Goal: Task Accomplishment & Management: Complete application form

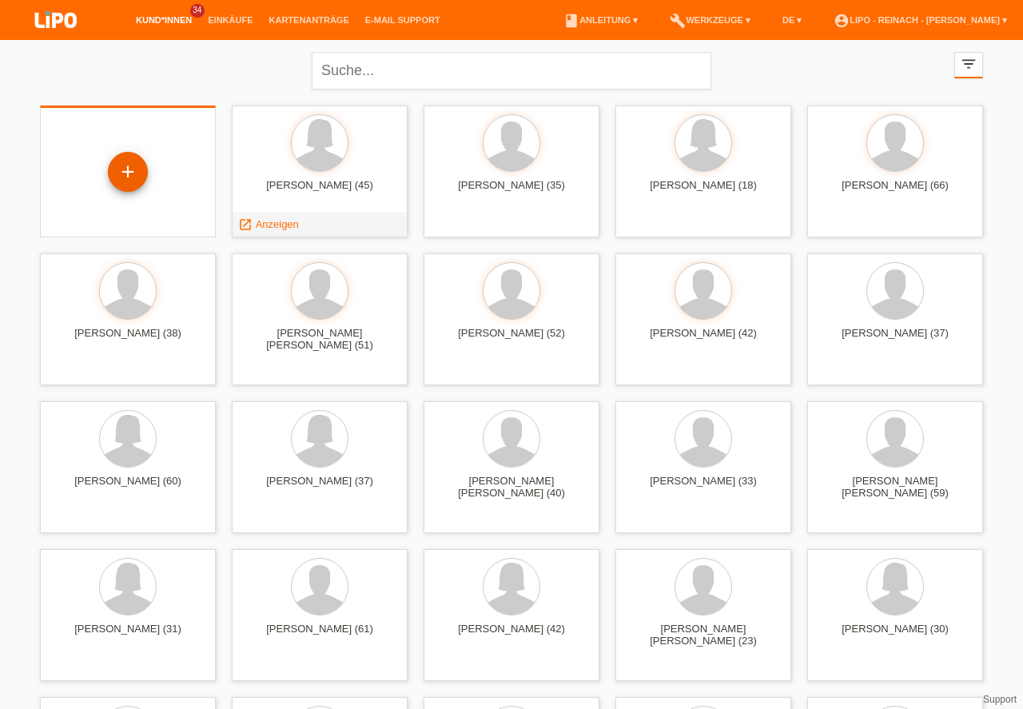
click at [134, 178] on div "+" at bounding box center [128, 171] width 38 height 27
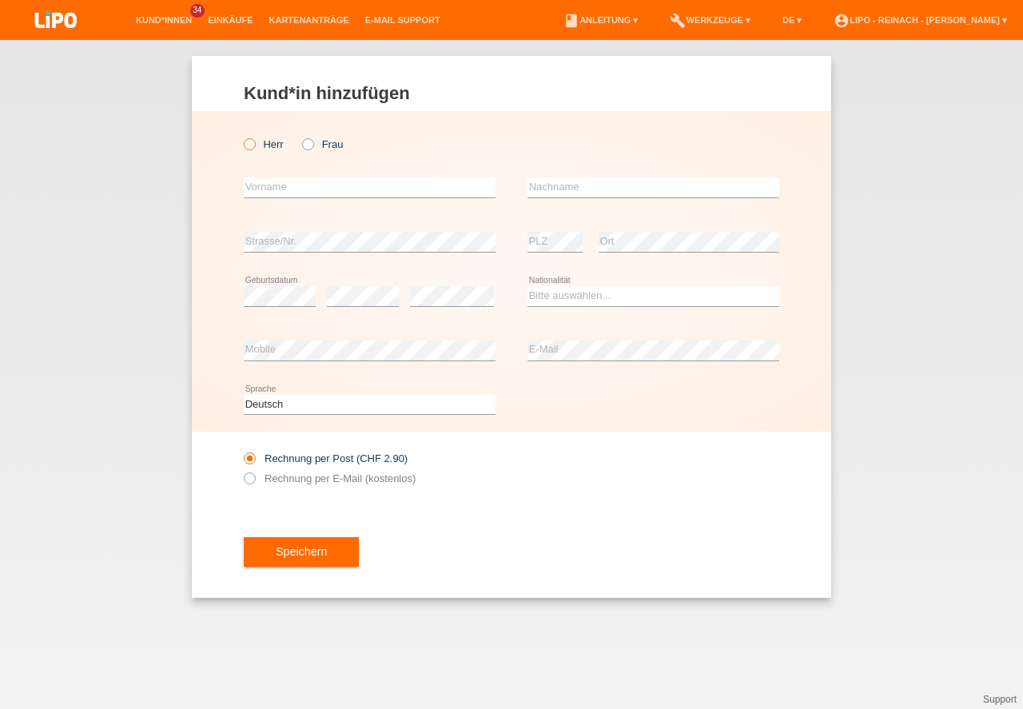
click at [241, 136] on icon at bounding box center [241, 136] width 0 height 0
click at [249, 145] on input "Herr" at bounding box center [249, 143] width 10 height 10
radio input "true"
click at [265, 189] on input "text" at bounding box center [370, 187] width 252 height 20
type input "Neziri"
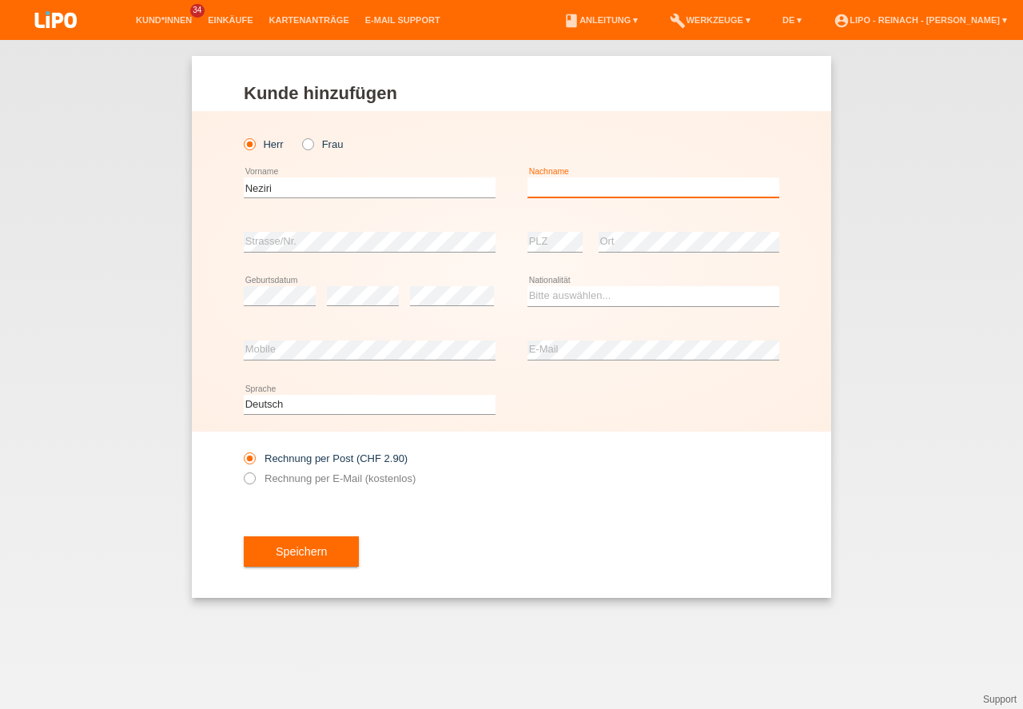
click at [549, 196] on input "text" at bounding box center [653, 187] width 252 height 20
type input "Neziri"
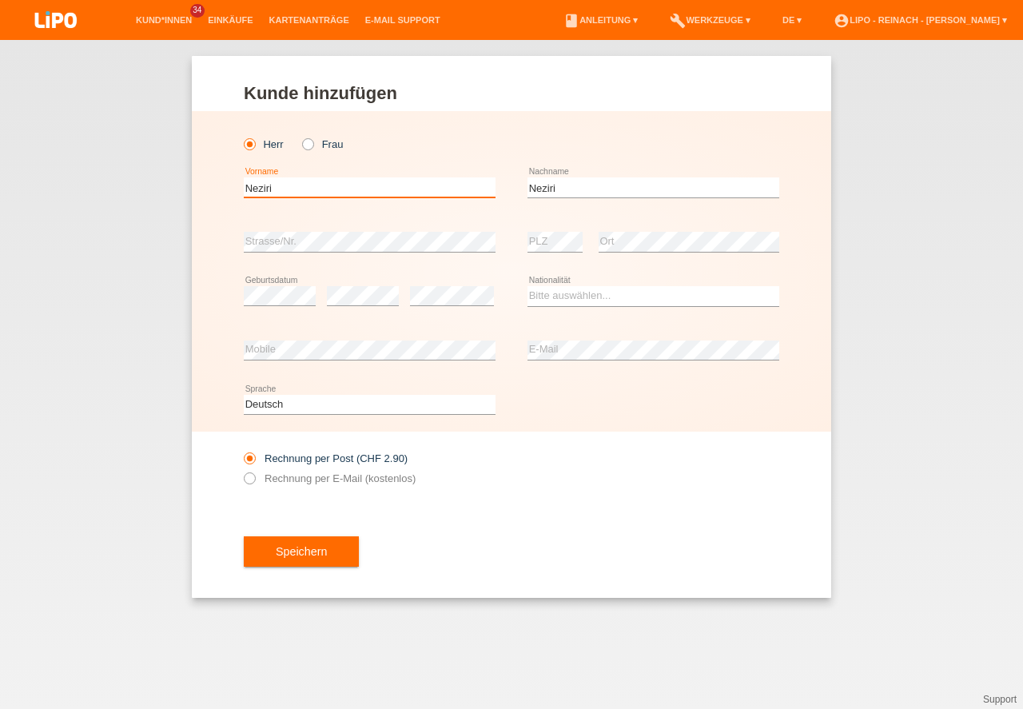
click at [314, 183] on input "Neziri" at bounding box center [370, 187] width 252 height 20
type input "Nezir"
click at [267, 231] on div "error Strasse/Nr." at bounding box center [370, 242] width 252 height 54
click at [578, 296] on select "Bitte auswählen... Schweiz Deutschland Liechtenstein Österreich ------------ Af…" at bounding box center [653, 295] width 252 height 19
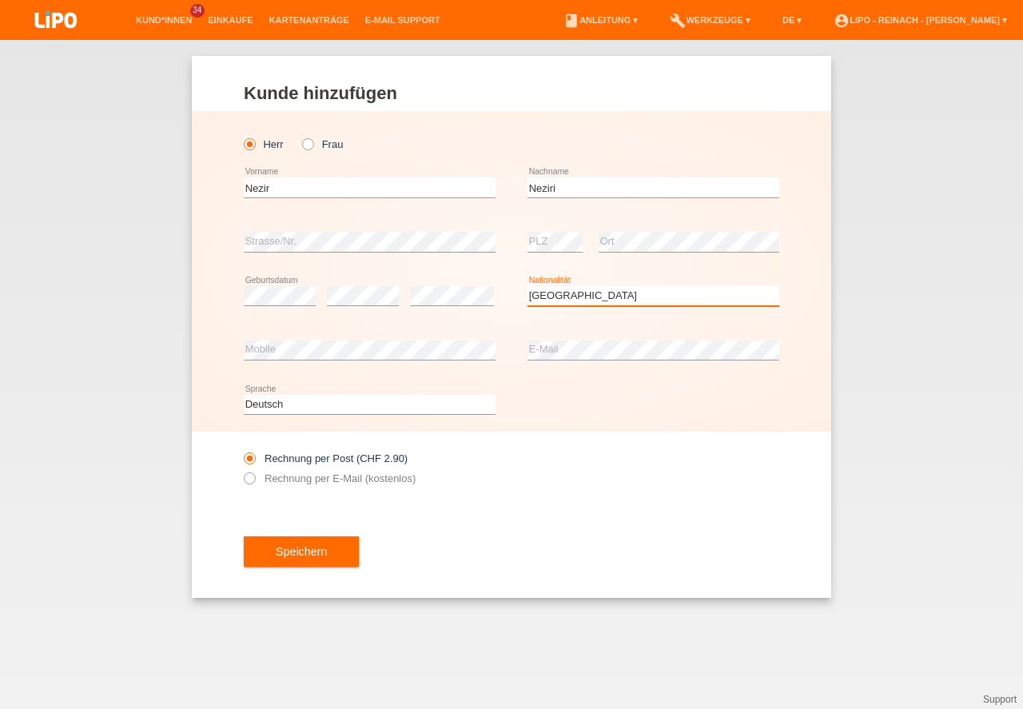
select select "MK"
click at [0, 0] on option "Mazedonien" at bounding box center [0, 0] width 0 height 0
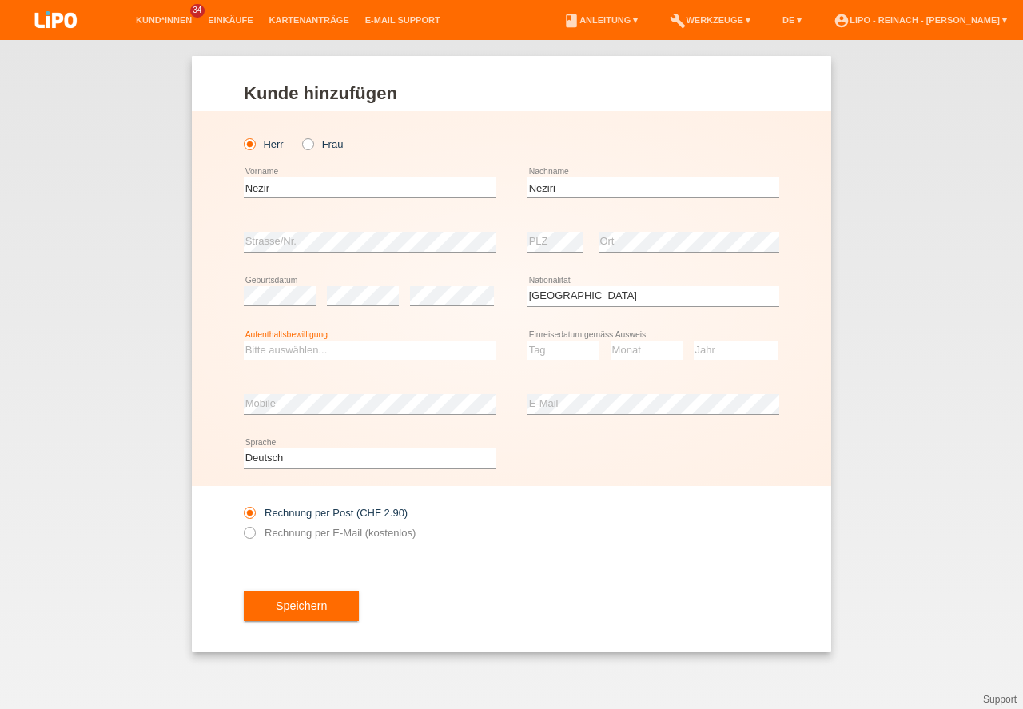
click at [273, 349] on select "Bitte auswählen... C B B - Flüchtlingsstatus Andere" at bounding box center [370, 349] width 252 height 19
select select "C"
click at [0, 0] on option "C" at bounding box center [0, 0] width 0 height 0
click at [543, 347] on select "Tag 01 02 03 04 05 06 07 08 09 10 11" at bounding box center [563, 349] width 72 height 19
select select "17"
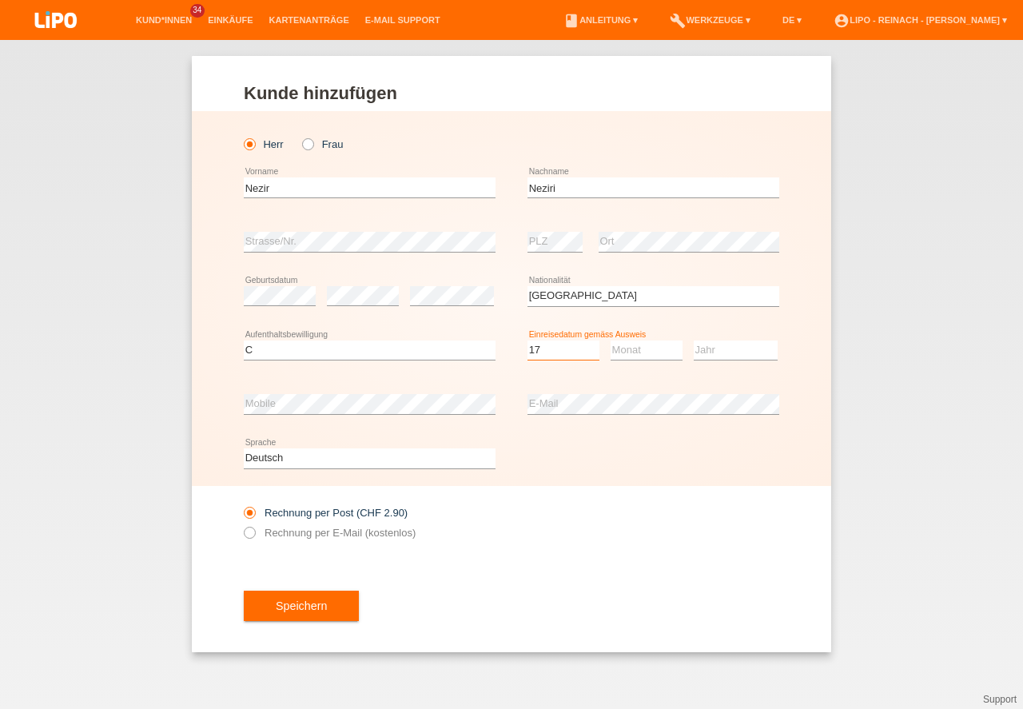
click at [0, 0] on option "17" at bounding box center [0, 0] width 0 height 0
click at [644, 348] on select "Monat 01 02 03 04 05 06 07 08 09 10 11" at bounding box center [646, 349] width 72 height 19
select select "07"
click at [0, 0] on option "07" at bounding box center [0, 0] width 0 height 0
click at [709, 356] on select "Jahr 2025 2024 2023 2022 2021 2020 2019 2018 2017 2016 2015 2014 2013 2012 2011…" at bounding box center [736, 349] width 84 height 19
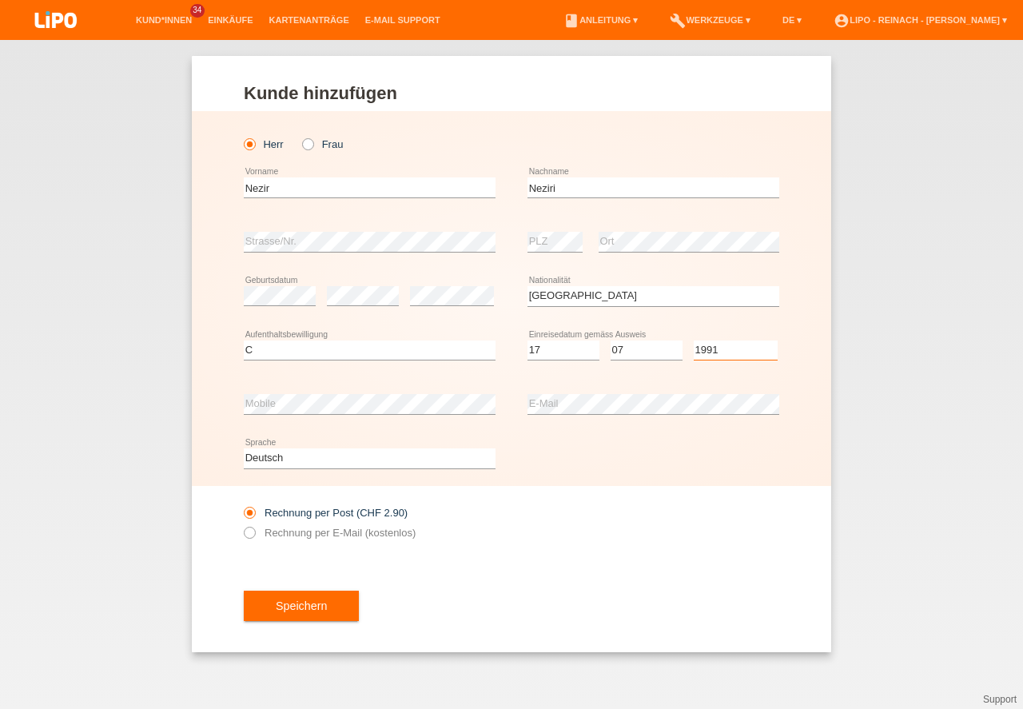
click at [709, 356] on select "Jahr 2025 2024 2023 2022 2021 2020 2019 2018 2017 2016 2015 2014 2013 2012 2011…" at bounding box center [736, 349] width 84 height 19
select select "1991"
click at [241, 524] on icon at bounding box center [241, 524] width 0 height 0
click at [248, 535] on input "Rechnung per E-Mail (kostenlos)" at bounding box center [249, 537] width 10 height 20
radio input "true"
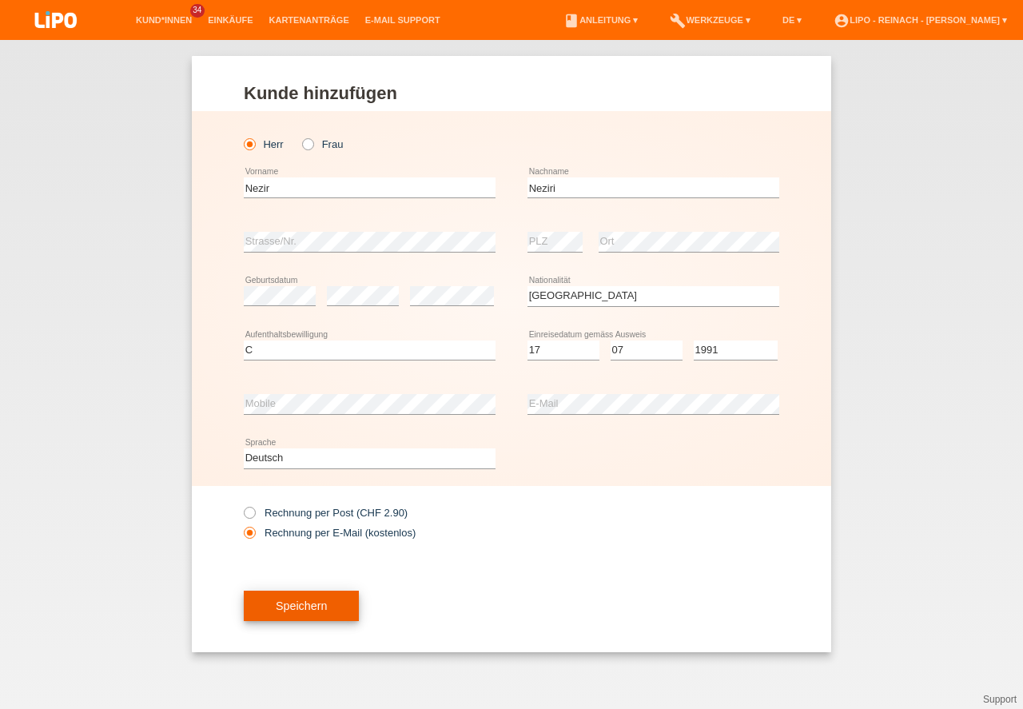
click at [314, 606] on button "Speichern" at bounding box center [301, 605] width 115 height 30
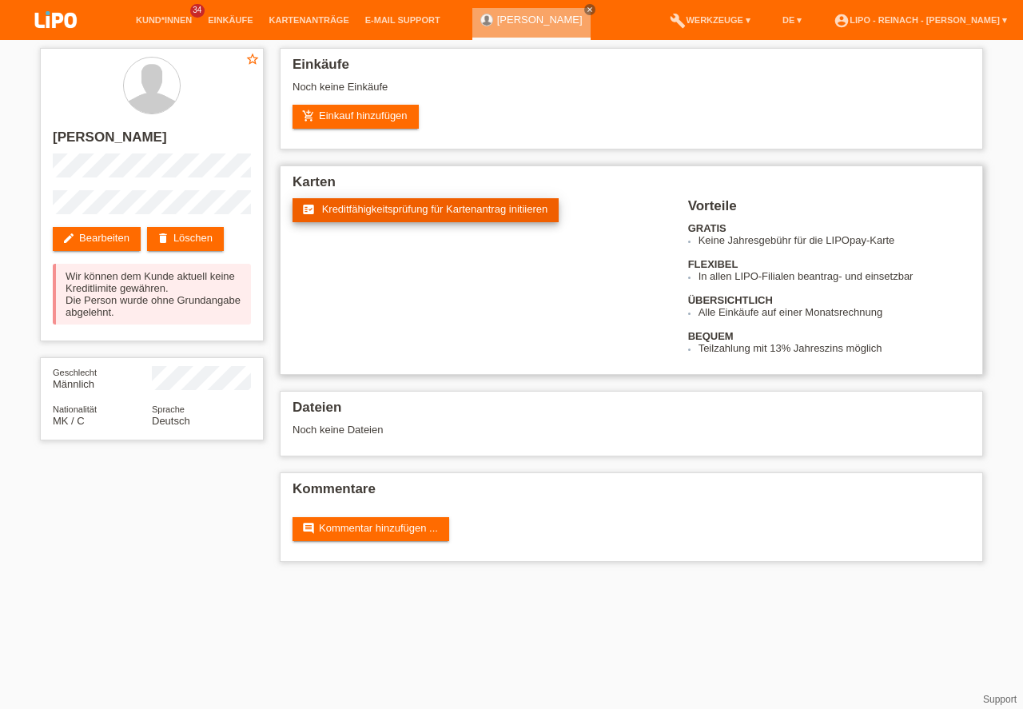
click at [455, 212] on span "Kreditfähigkeitsprüfung für Kartenantrag initiieren" at bounding box center [435, 209] width 226 height 12
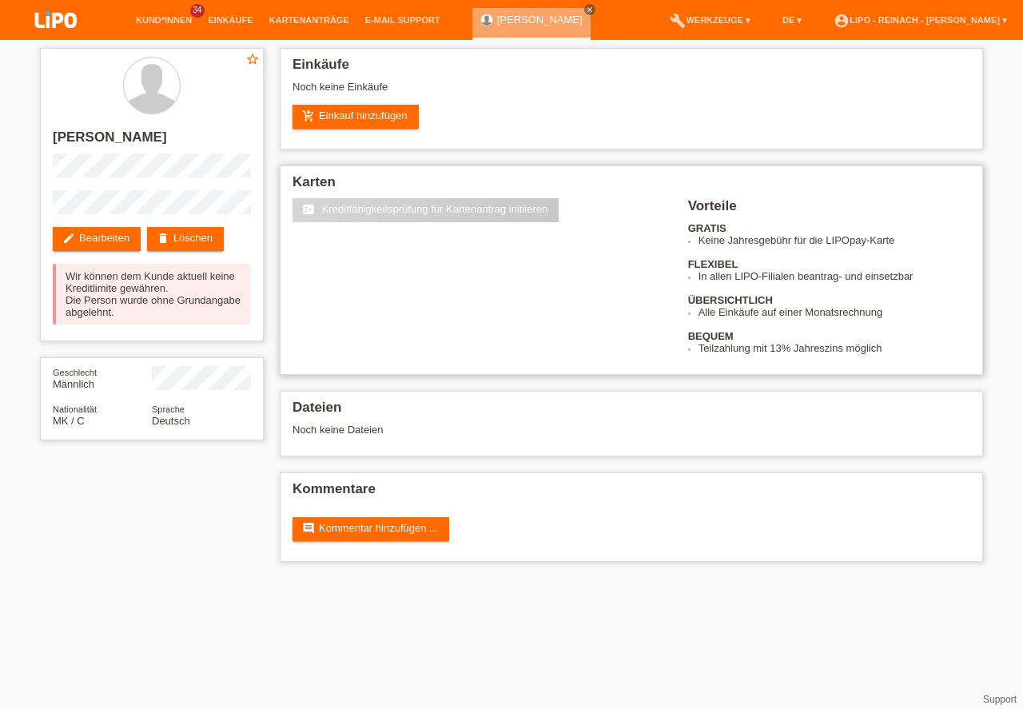
click at [499, 308] on div "fact_check Kreditfähigkeitsprüfung für Kartenantrag initiieren Vorteile GRATIS …" at bounding box center [631, 276] width 678 height 156
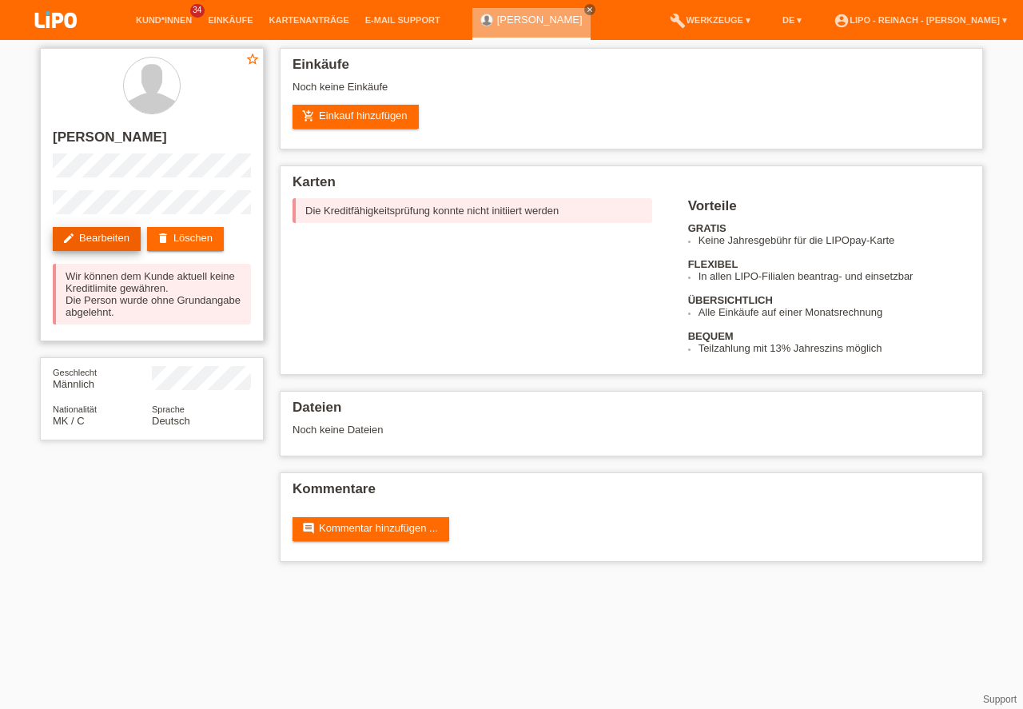
click at [81, 233] on link "edit Bearbeiten" at bounding box center [97, 239] width 88 height 24
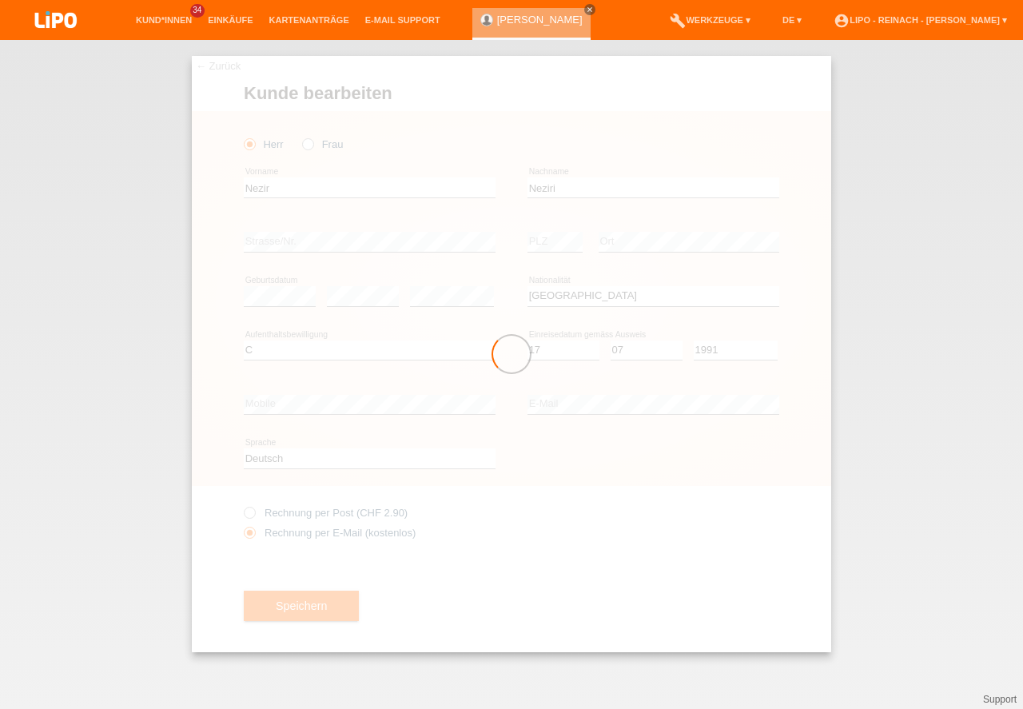
select select "MK"
select select "C"
select select "17"
select select "07"
select select "1991"
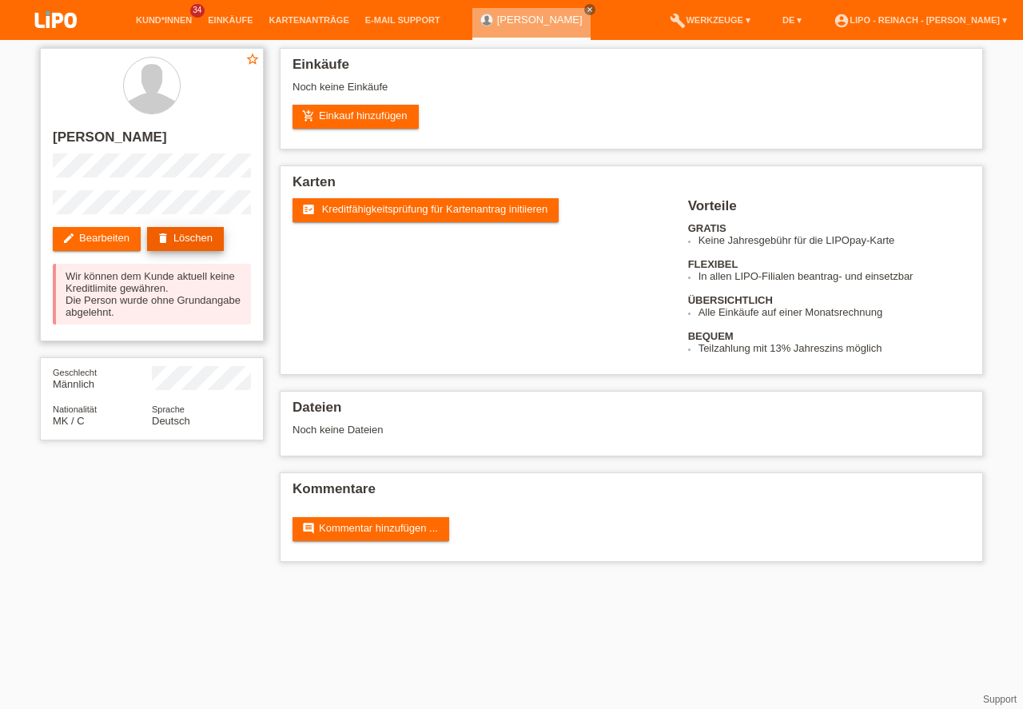
click at [197, 239] on link "delete Löschen" at bounding box center [185, 239] width 77 height 24
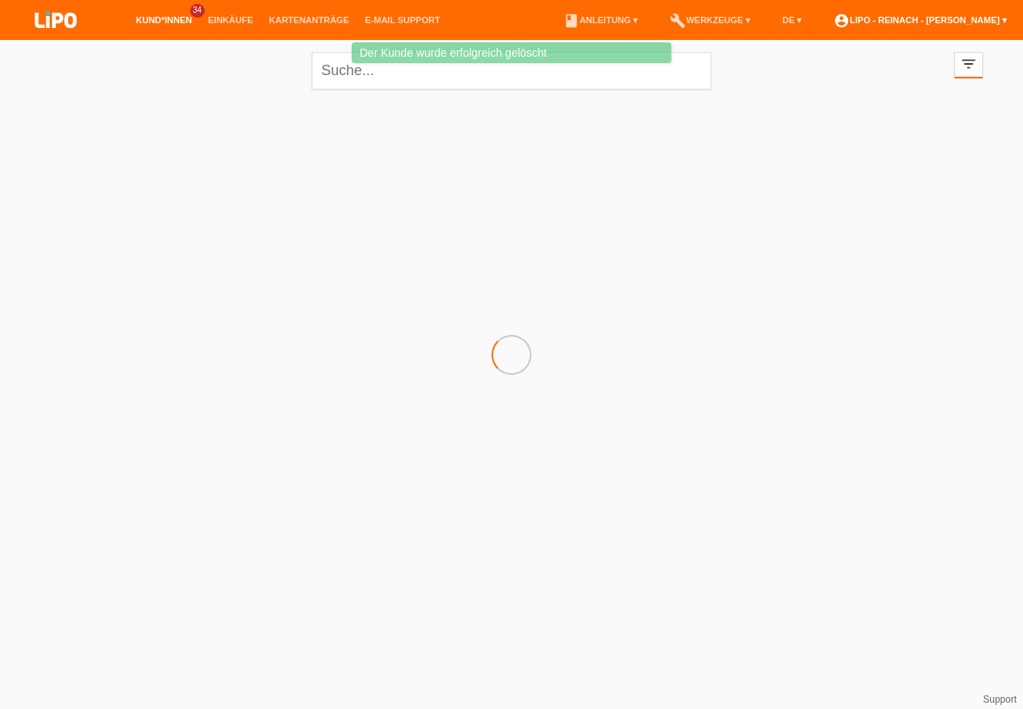
click at [898, 18] on link "account_circle LIPO - Reinach - [PERSON_NAME] ▾" at bounding box center [919, 20] width 189 height 10
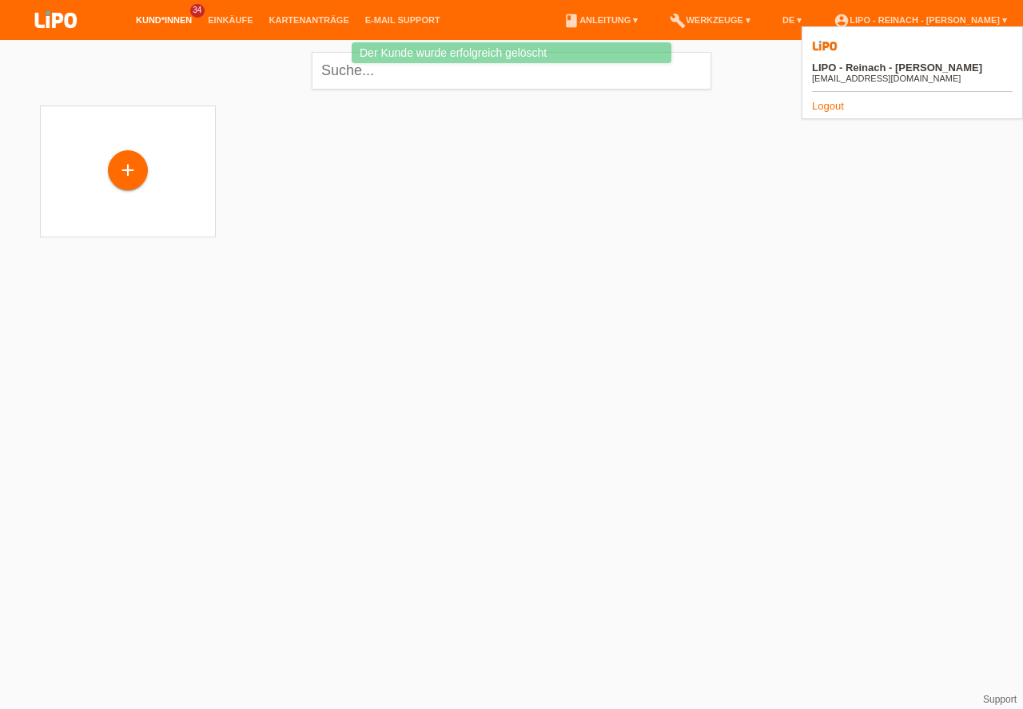
click at [828, 100] on link "Logout" at bounding box center [828, 106] width 32 height 12
